Goal: Task Accomplishment & Management: Use online tool/utility

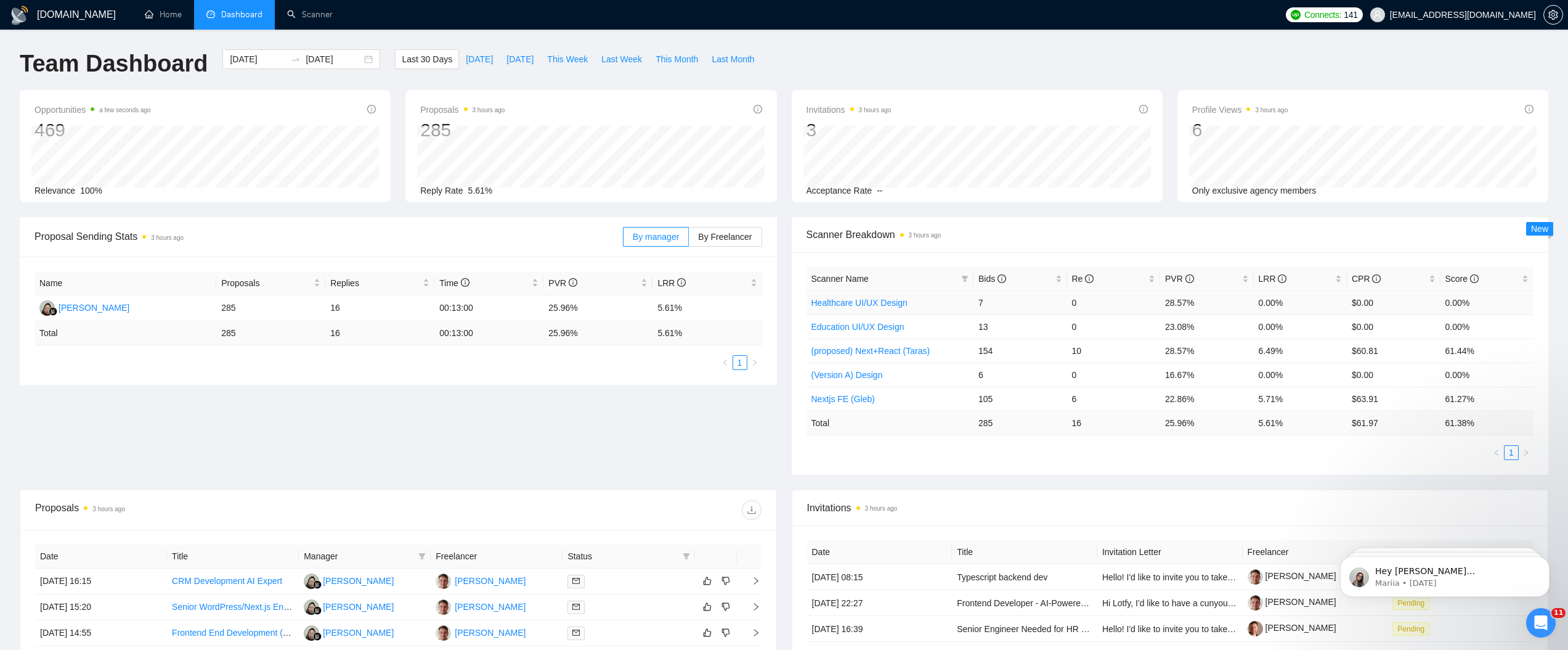
click at [1186, 305] on td "28.57%" at bounding box center [1207, 303] width 94 height 24
click at [1177, 321] on td "23.08%" at bounding box center [1207, 326] width 94 height 24
click at [1177, 322] on td "23.08%" at bounding box center [1207, 326] width 94 height 24
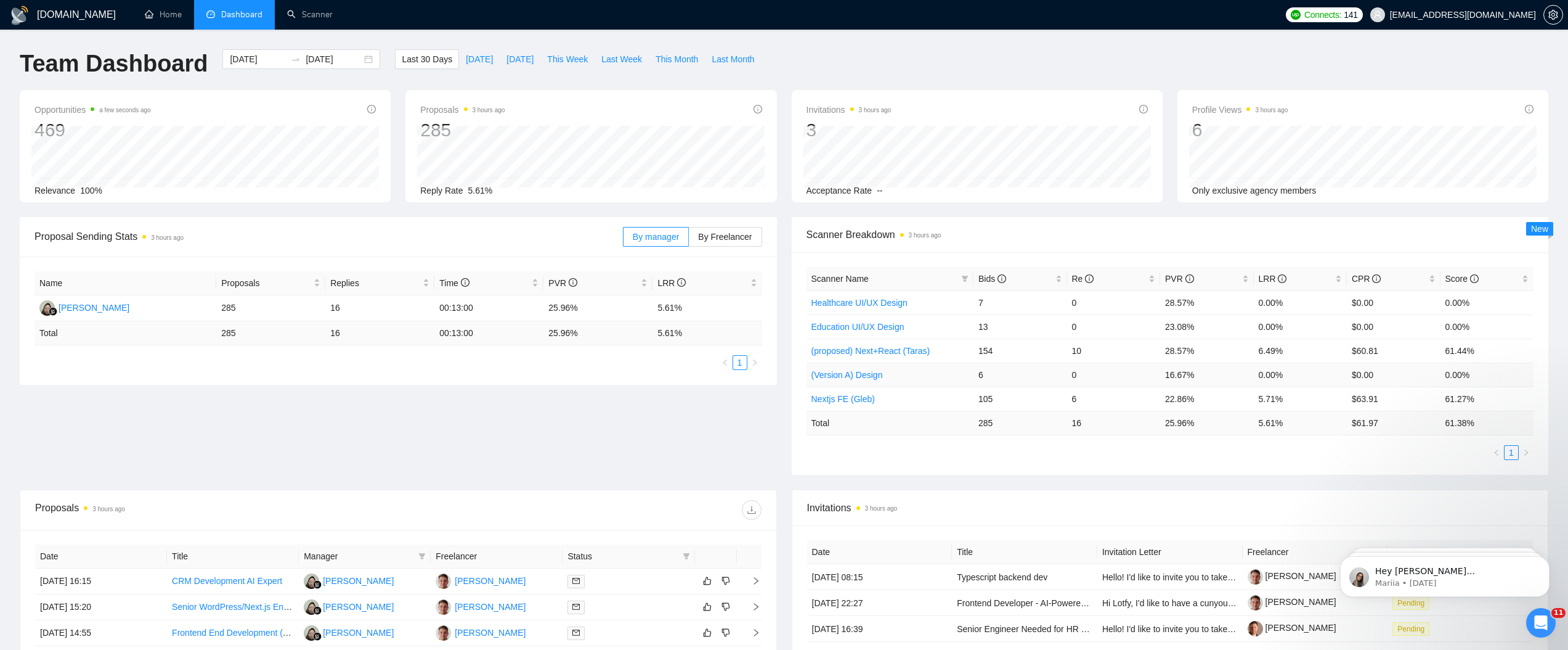
click at [1177, 376] on td "16.67%" at bounding box center [1207, 375] width 94 height 24
click at [1175, 350] on td "28.57%" at bounding box center [1207, 351] width 94 height 24
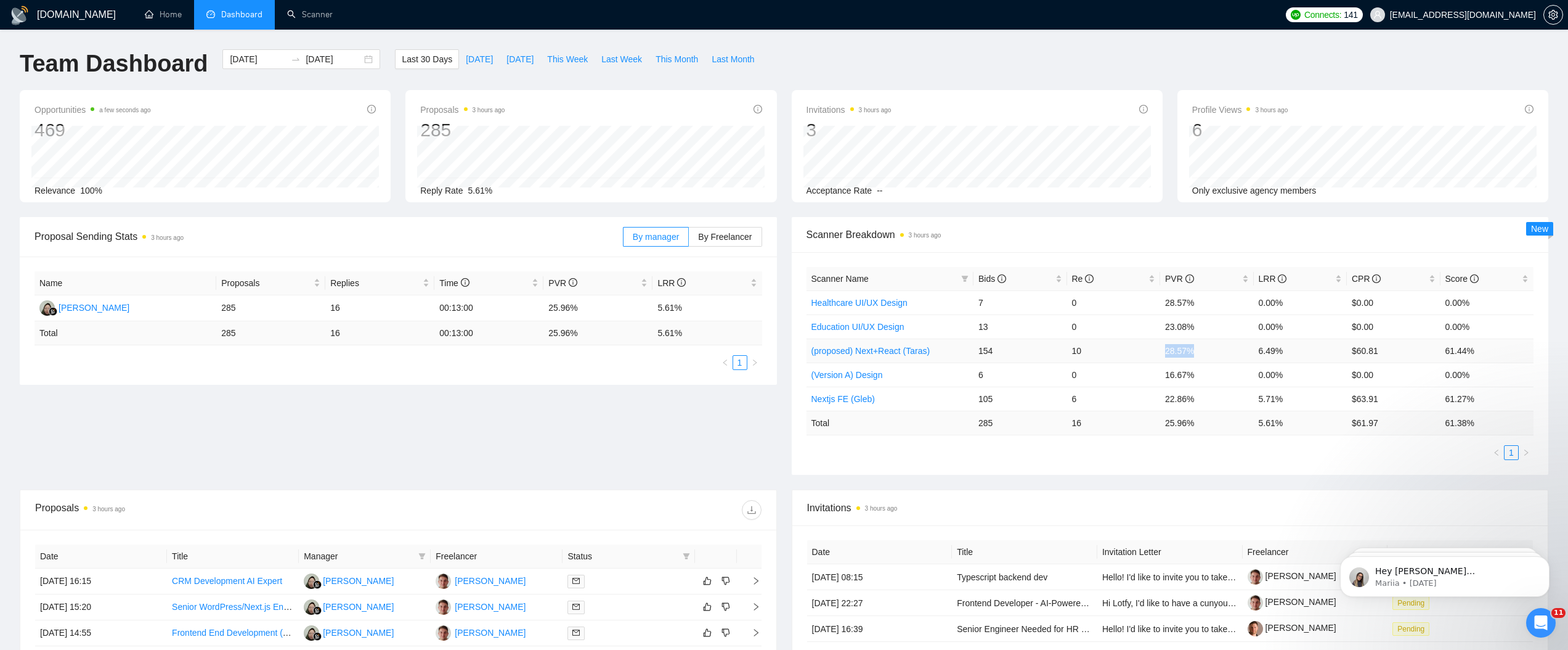
click at [1175, 350] on td "28.57%" at bounding box center [1207, 351] width 94 height 24
click at [1177, 326] on td "23.08%" at bounding box center [1207, 326] width 94 height 24
click at [1172, 345] on td "28.57%" at bounding box center [1207, 351] width 94 height 24
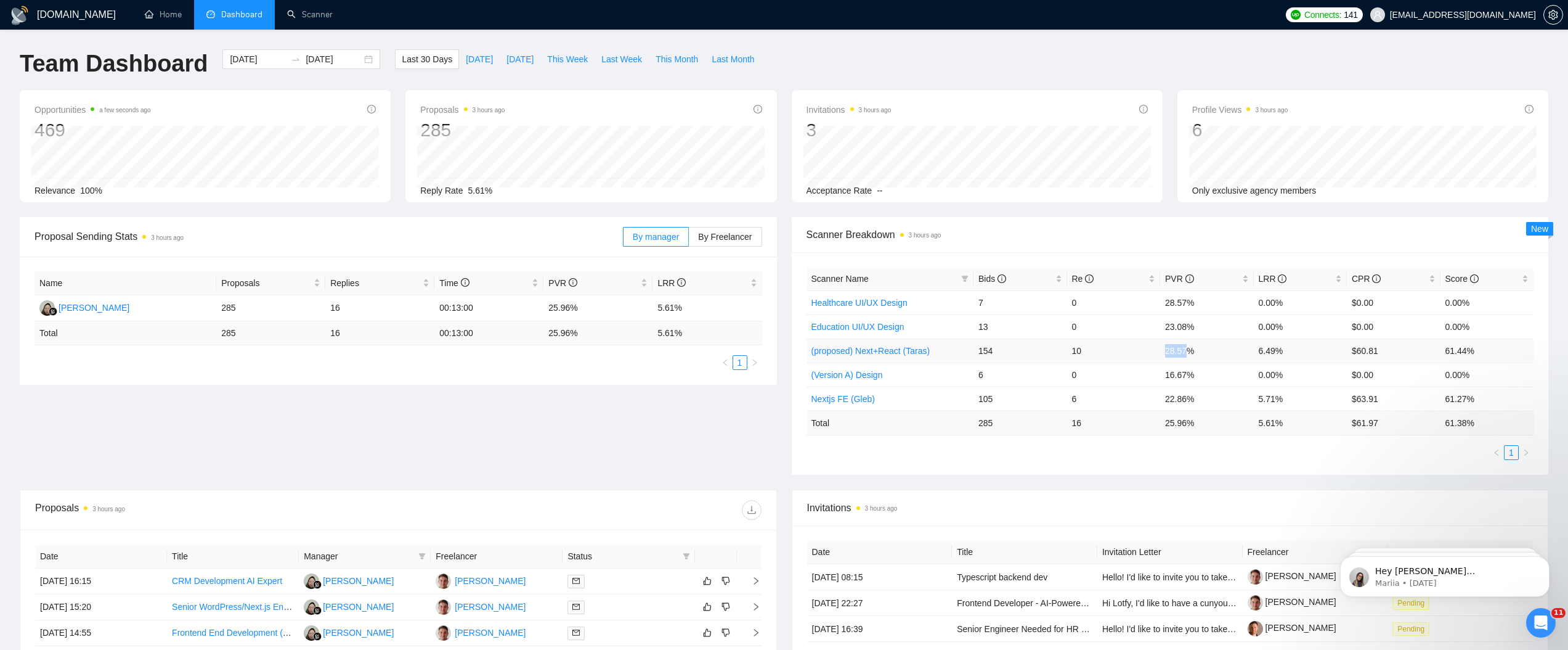
click at [1172, 345] on td "28.57%" at bounding box center [1207, 351] width 94 height 24
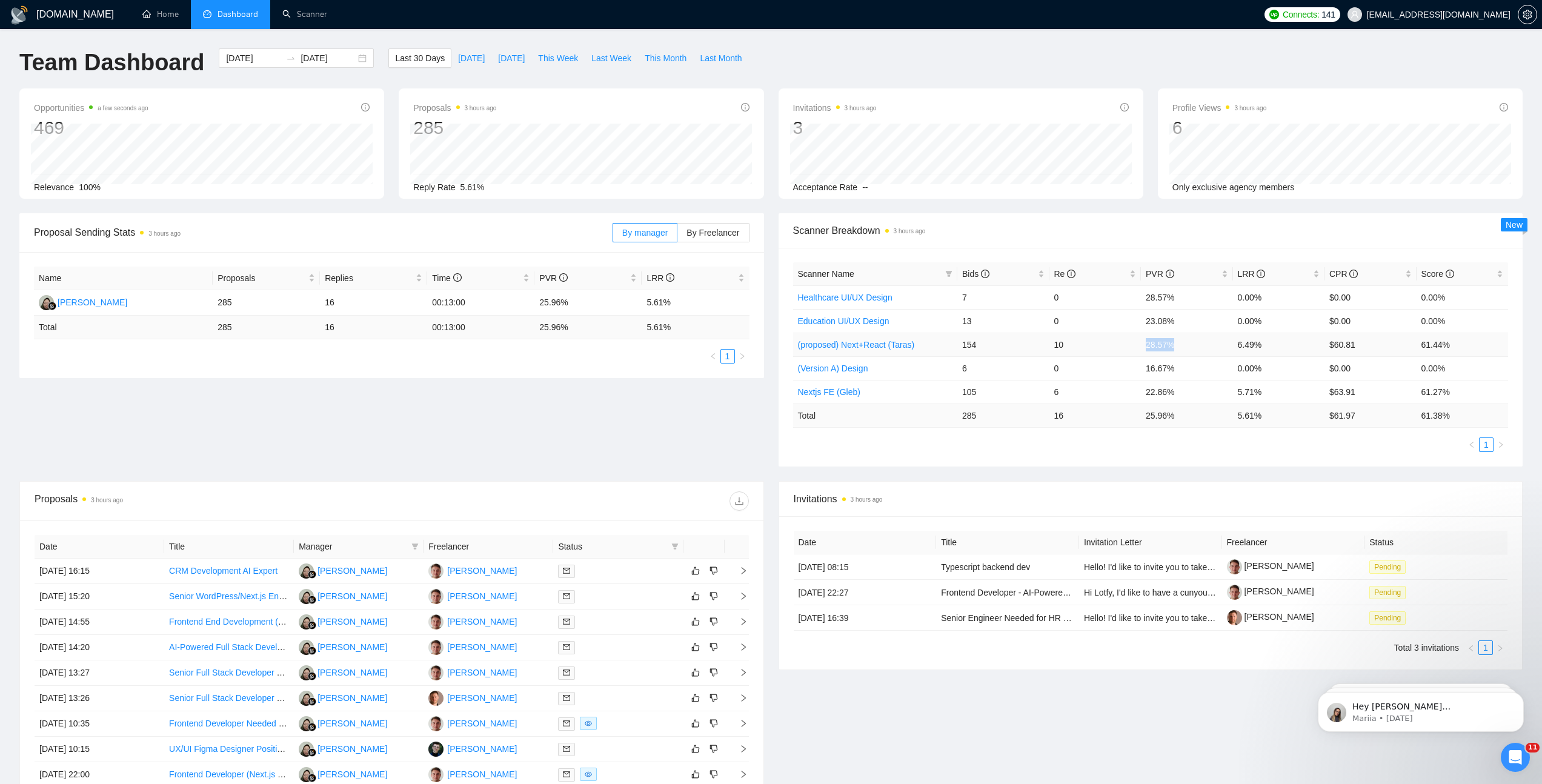
click at [1161, 346] on td "28.57%" at bounding box center [1187, 345] width 92 height 24
click at [1161, 345] on td "28.57%" at bounding box center [1187, 345] width 92 height 24
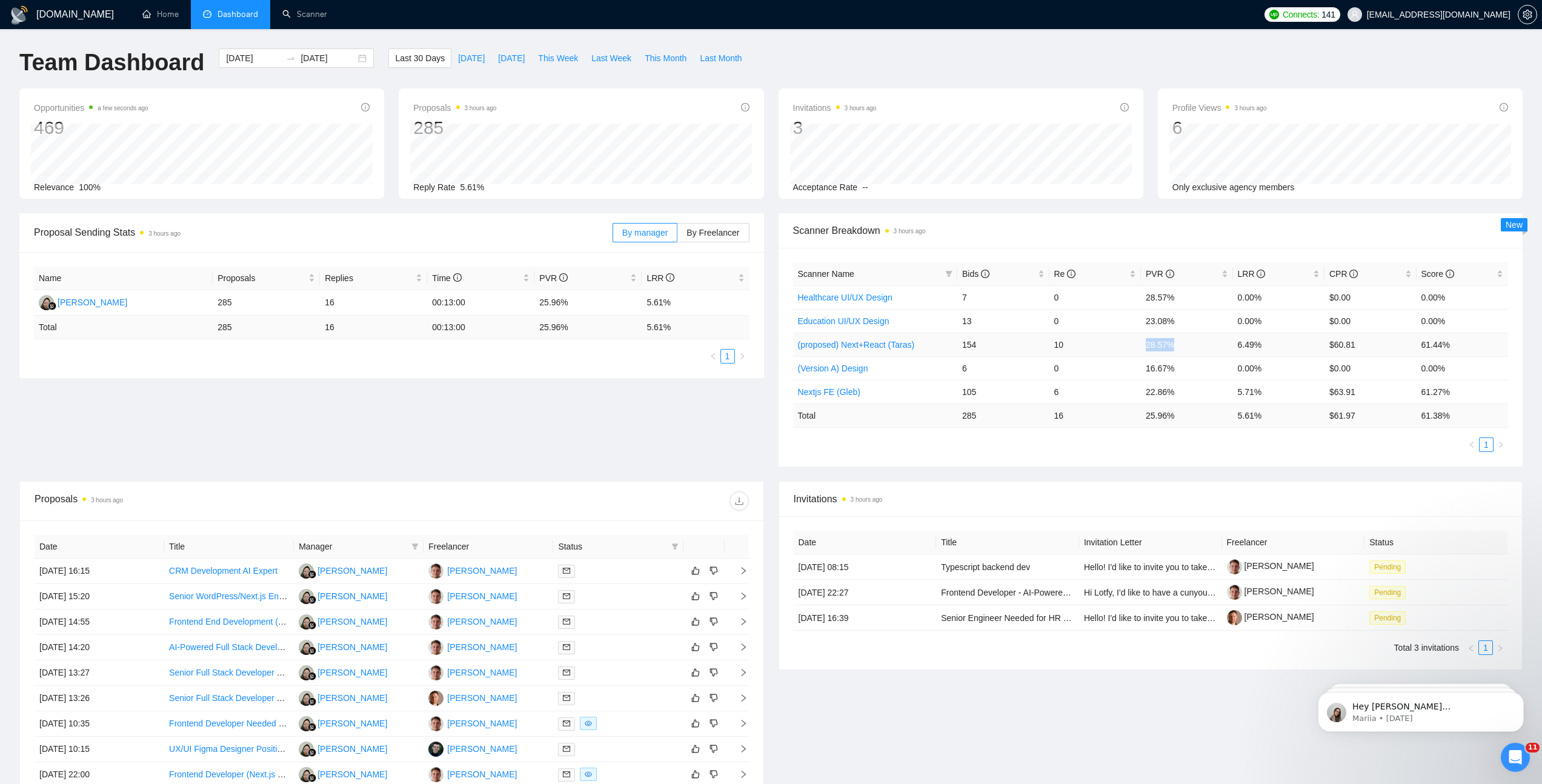
click at [1161, 345] on td "28.57%" at bounding box center [1187, 345] width 92 height 24
click at [308, 9] on link "Scanner" at bounding box center [305, 14] width 45 height 11
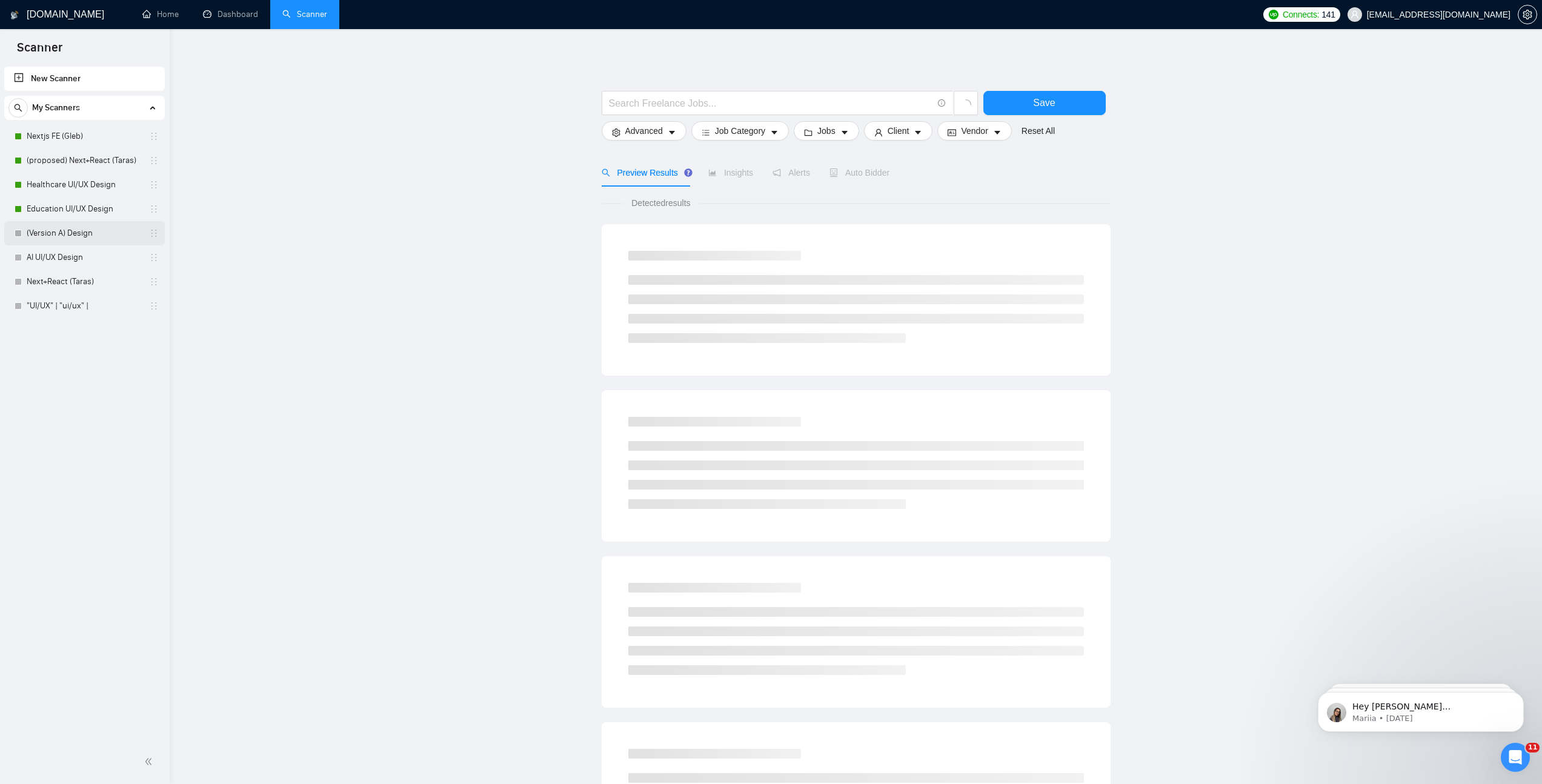
click at [98, 229] on link "(Version A) Design" at bounding box center [84, 233] width 115 height 24
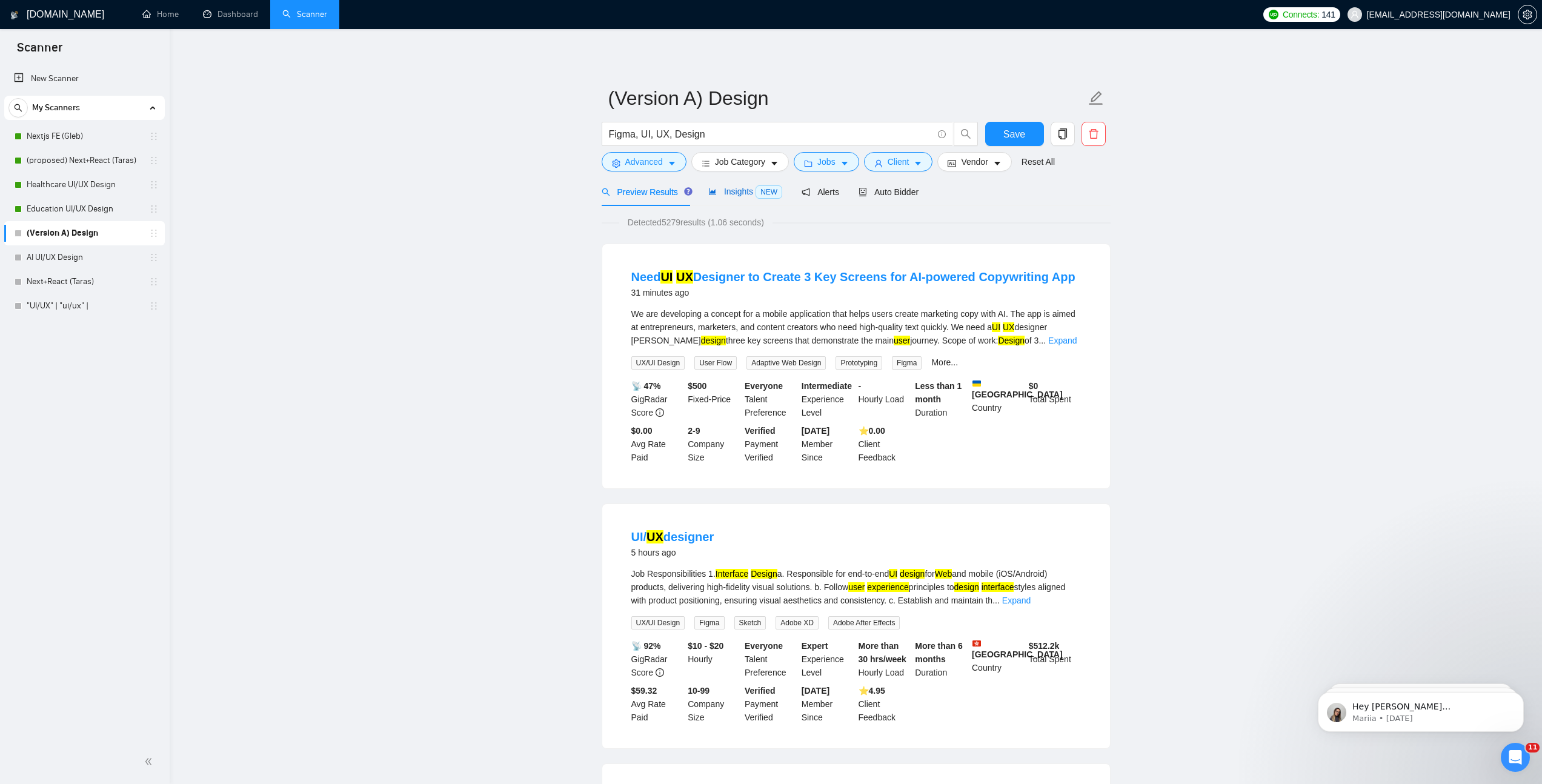
click at [727, 191] on span "Insights NEW" at bounding box center [745, 191] width 74 height 10
